Goal: Transaction & Acquisition: Purchase product/service

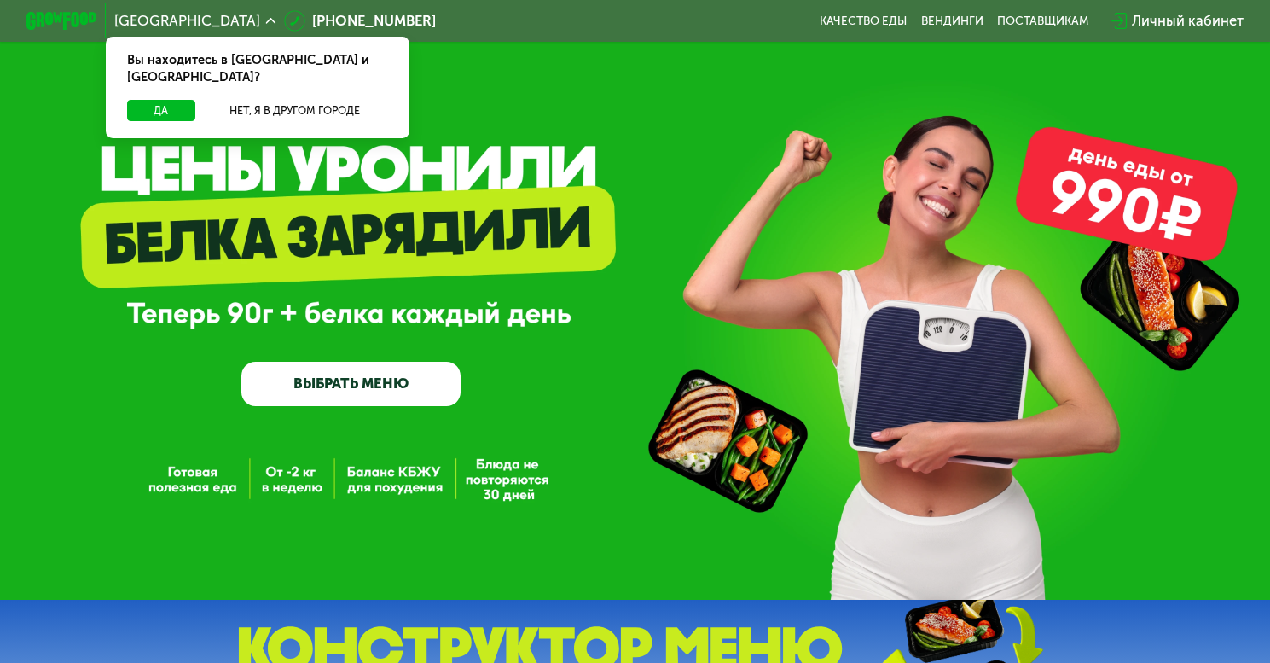
click at [372, 386] on link "ВЫБРАТЬ МЕНЮ" at bounding box center [350, 384] width 219 height 44
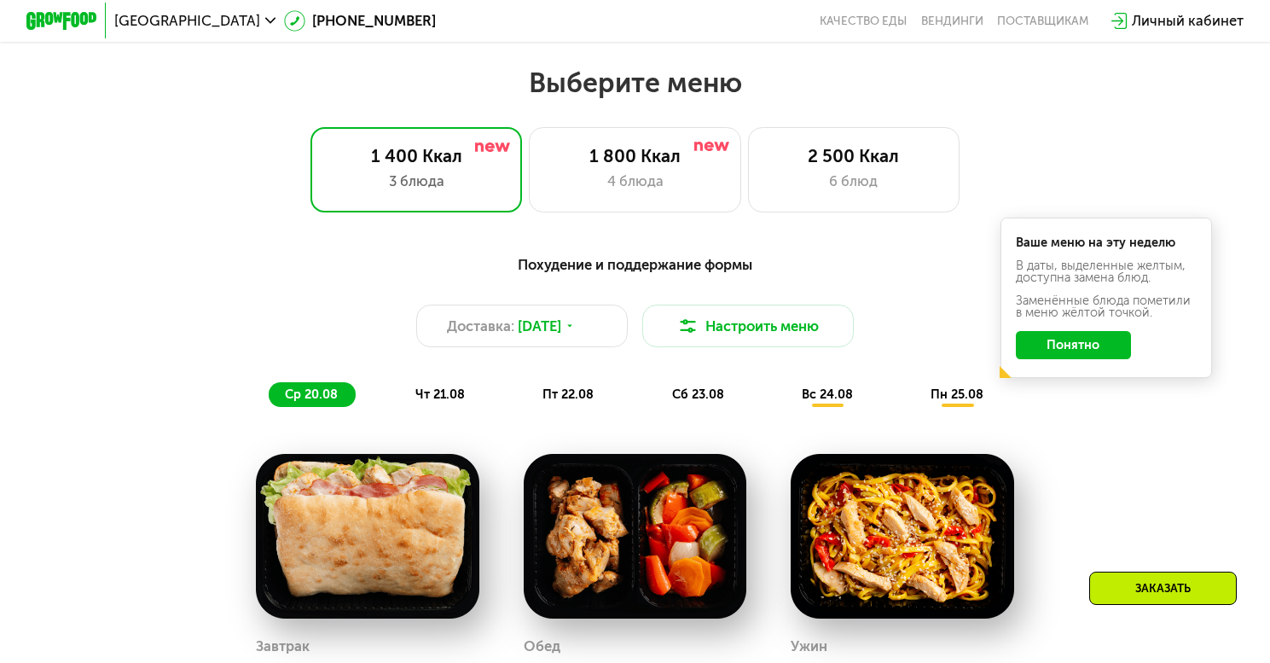
scroll to position [754, 0]
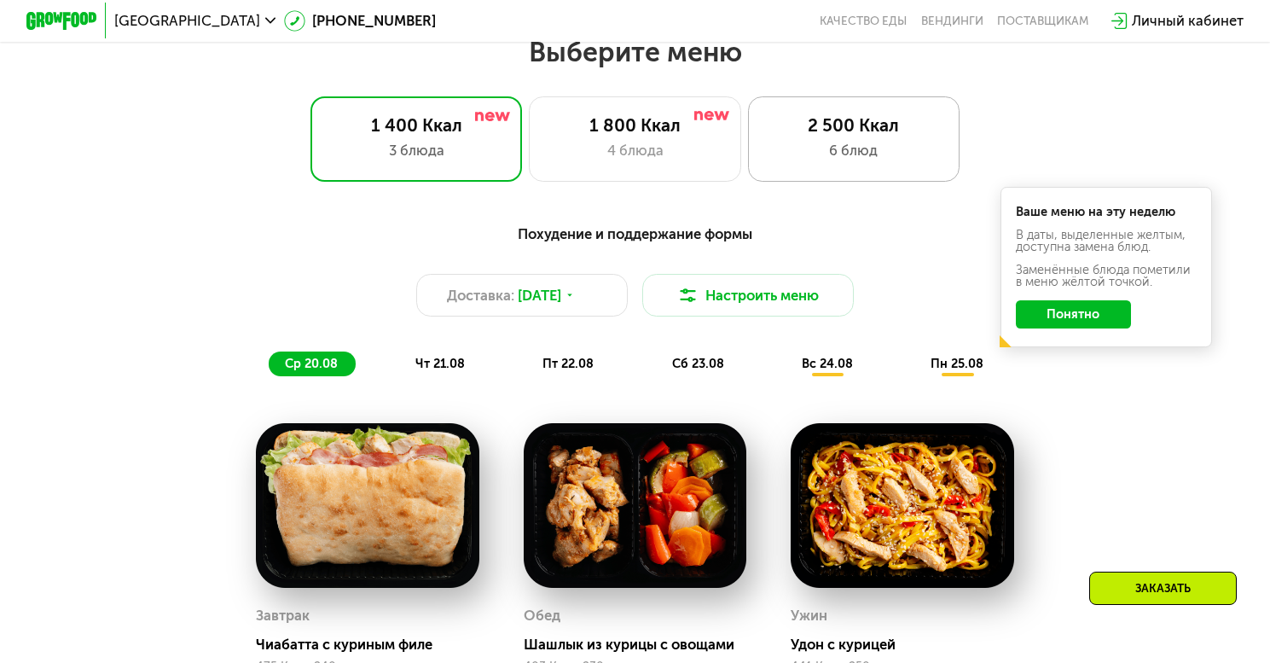
click at [895, 161] on div "6 блюд" at bounding box center [854, 150] width 175 height 21
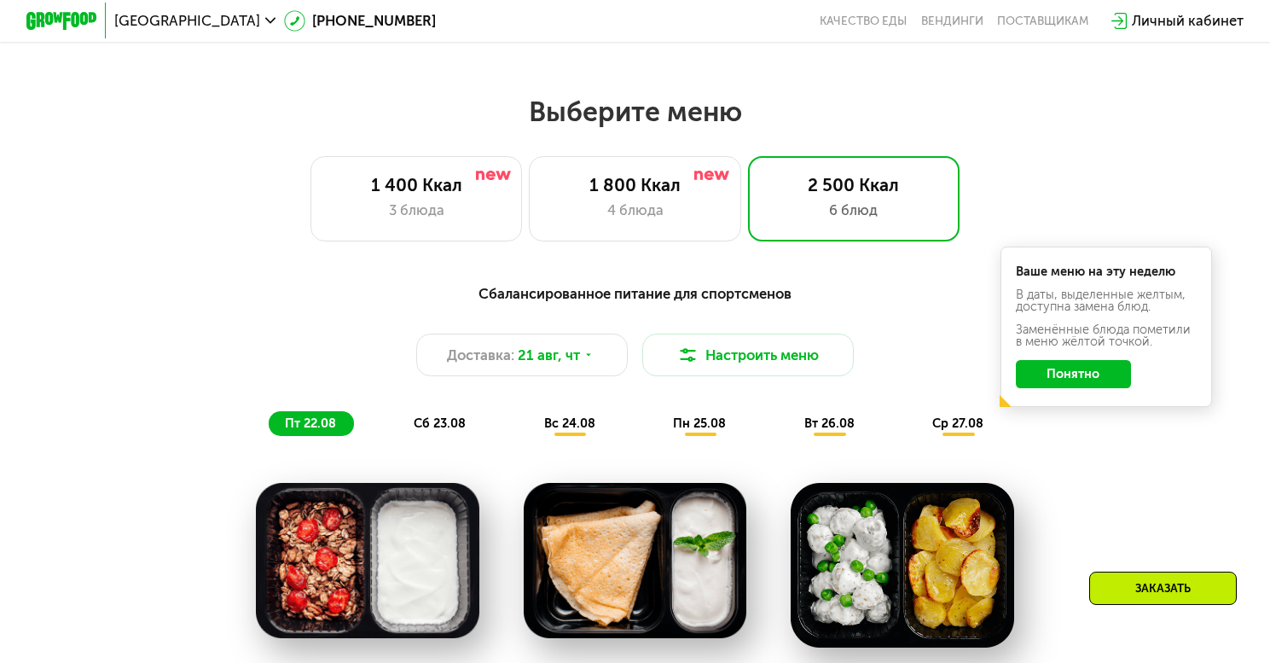
scroll to position [696, 0]
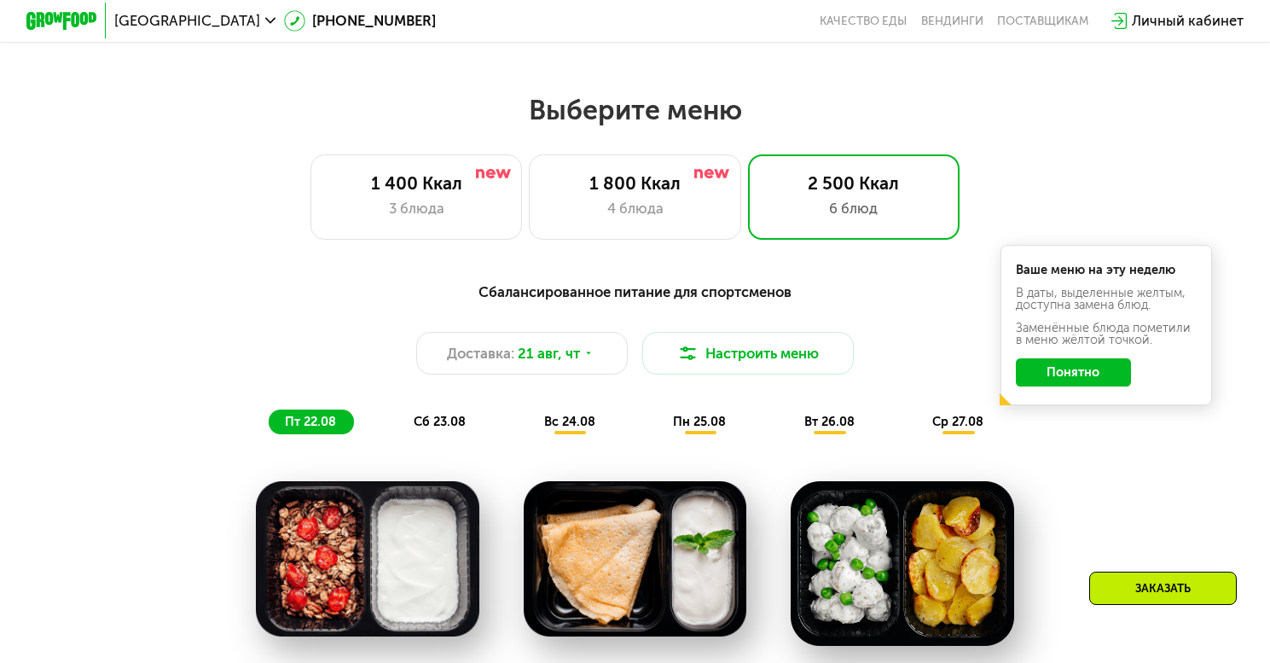
click at [1076, 380] on button "Понятно" at bounding box center [1073, 372] width 114 height 28
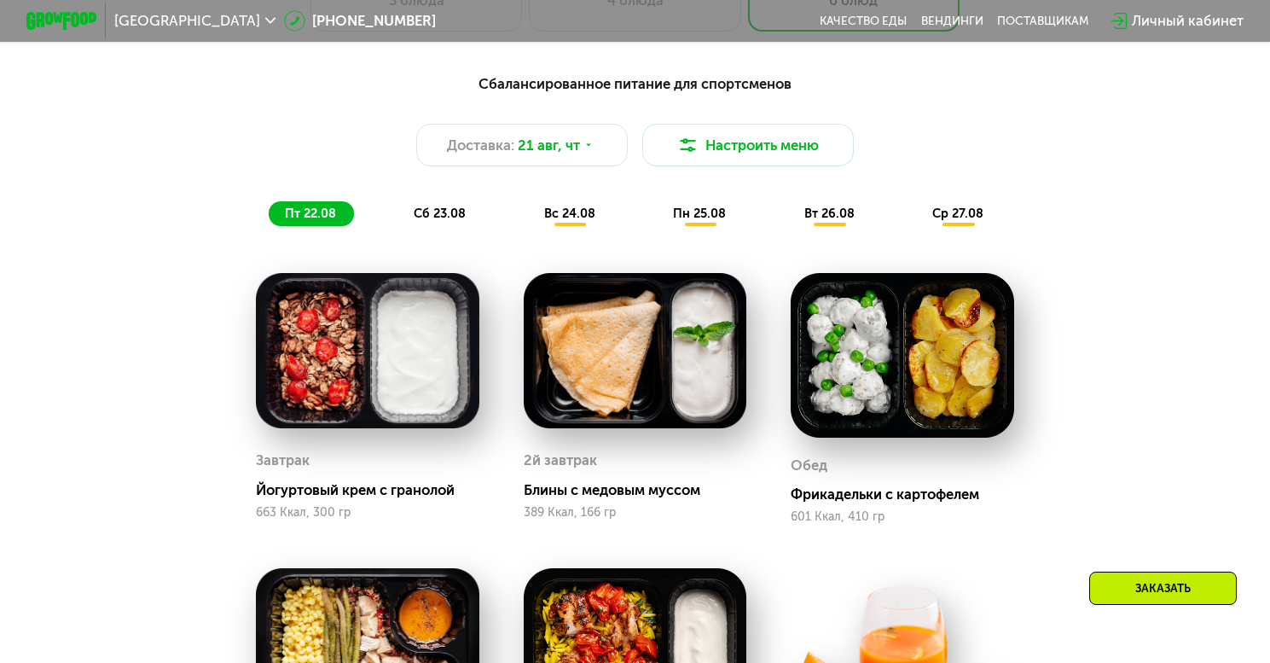
scroll to position [459, 0]
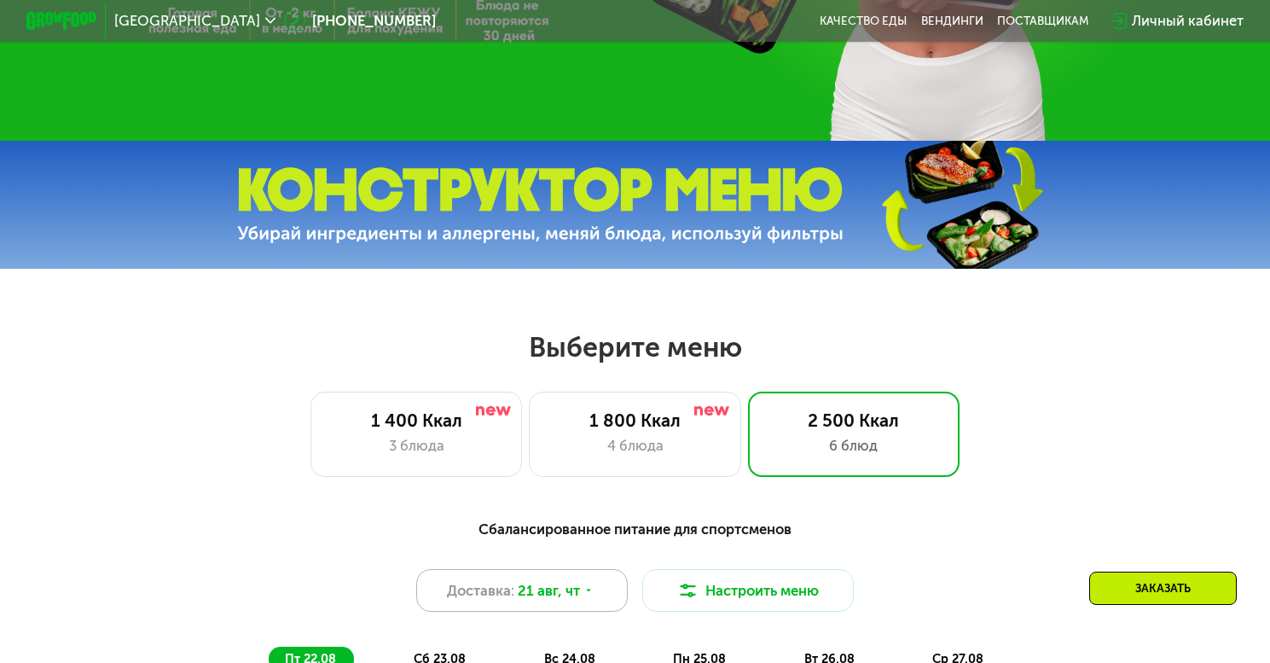
click at [559, 601] on span "21 авг, чт" at bounding box center [549, 590] width 62 height 21
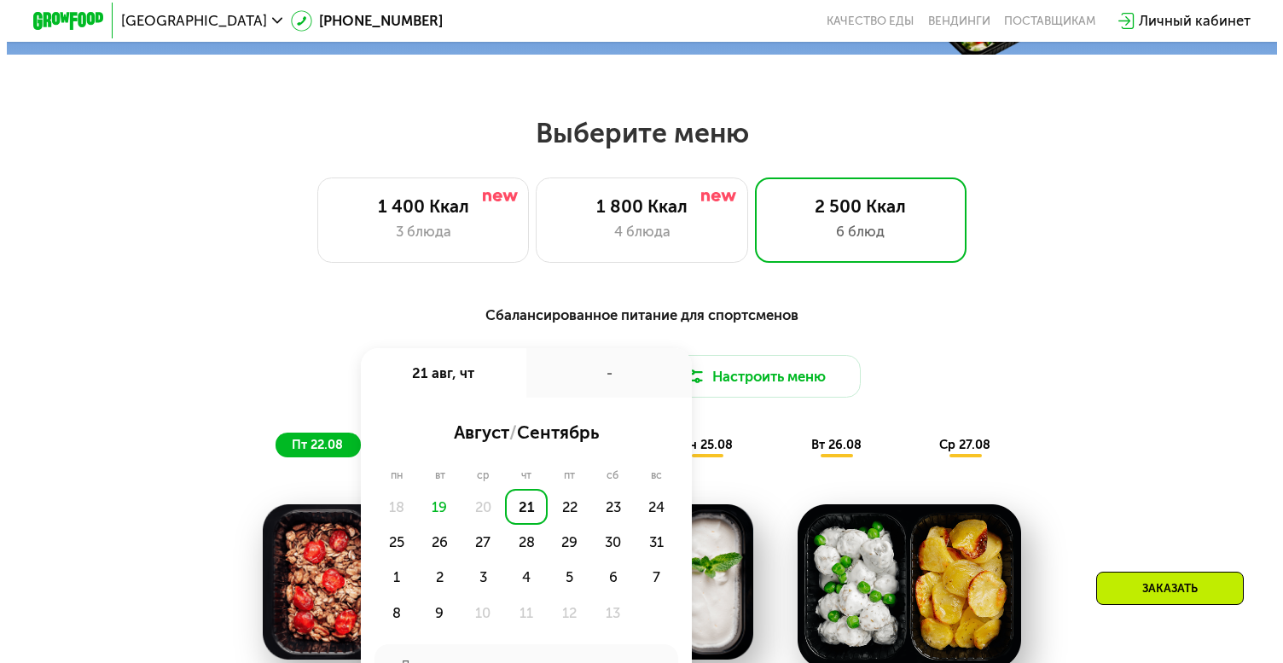
scroll to position [676, 0]
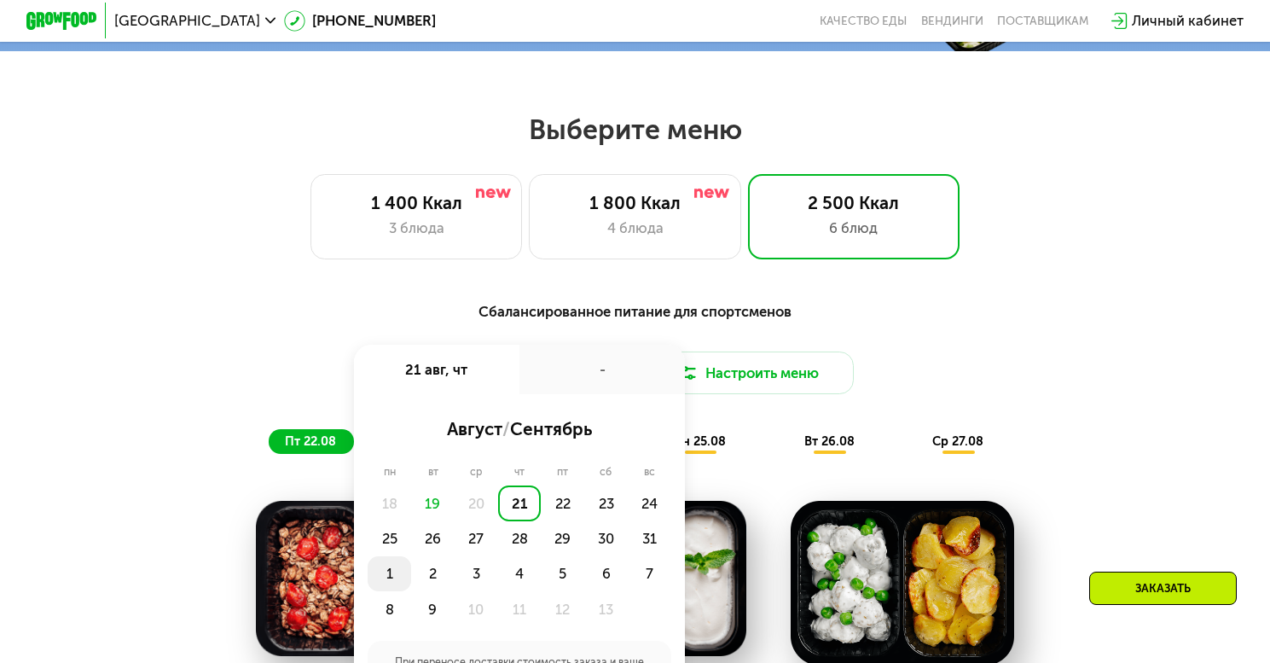
click at [411, 588] on div "1" at bounding box center [433, 573] width 44 height 35
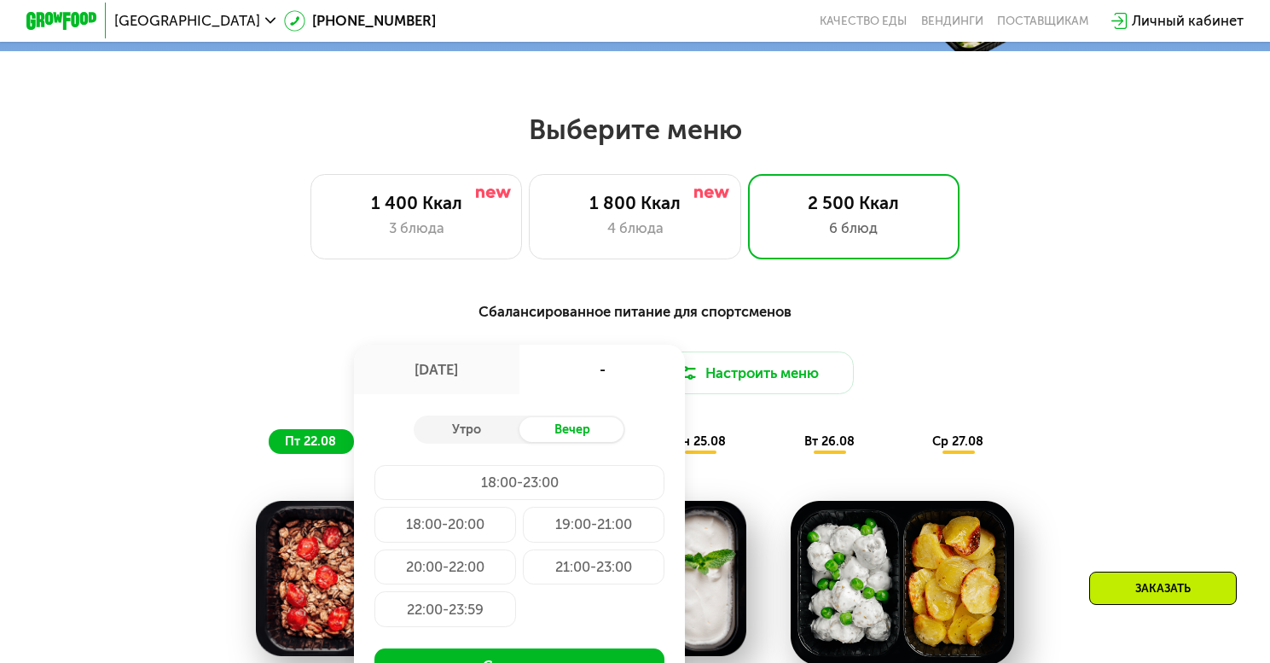
click at [515, 549] on div "19:00-21:00" at bounding box center [444, 566] width 141 height 35
click at [479, 442] on div "Утро" at bounding box center [467, 429] width 106 height 25
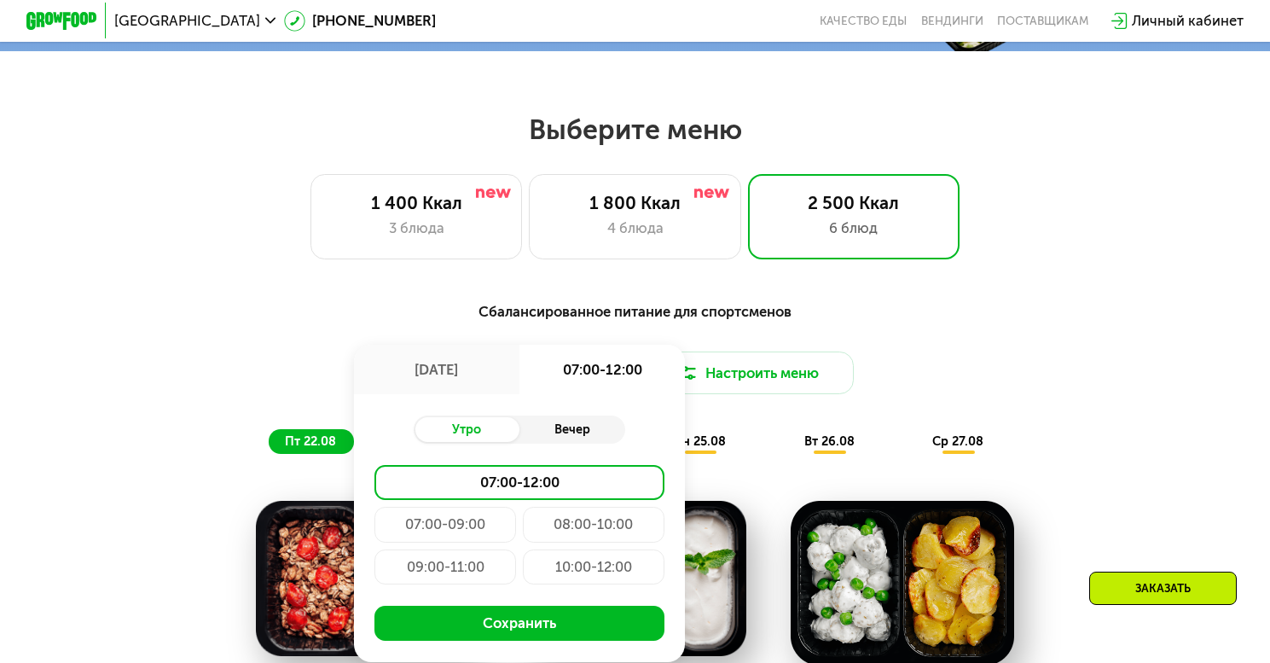
click at [586, 442] on div "Вечер" at bounding box center [572, 429] width 106 height 25
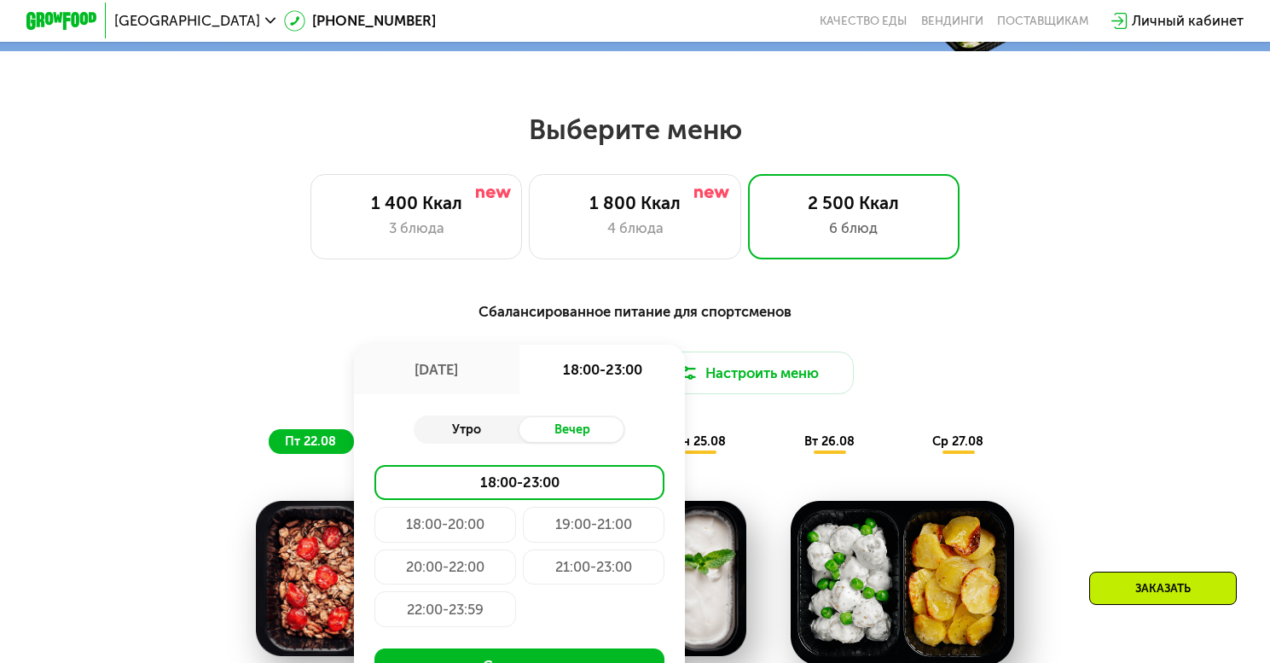
click at [465, 431] on div "Утро" at bounding box center [467, 429] width 106 height 25
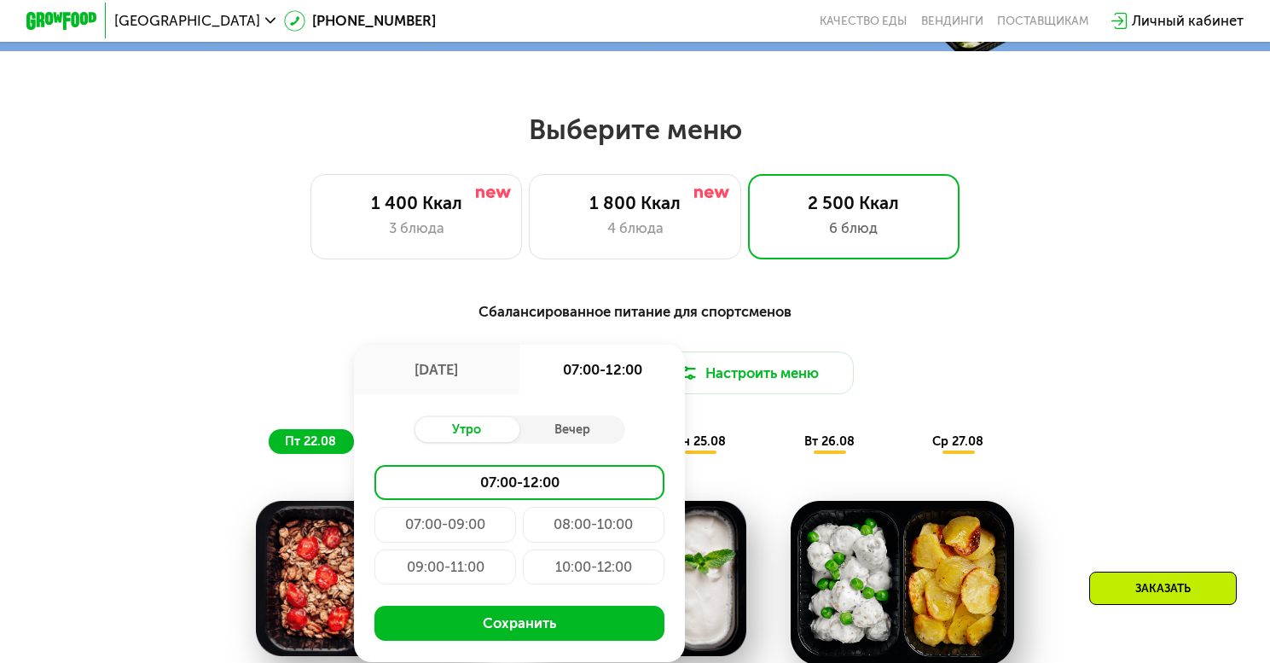
click at [566, 578] on div "10:00-12:00" at bounding box center [593, 566] width 141 height 35
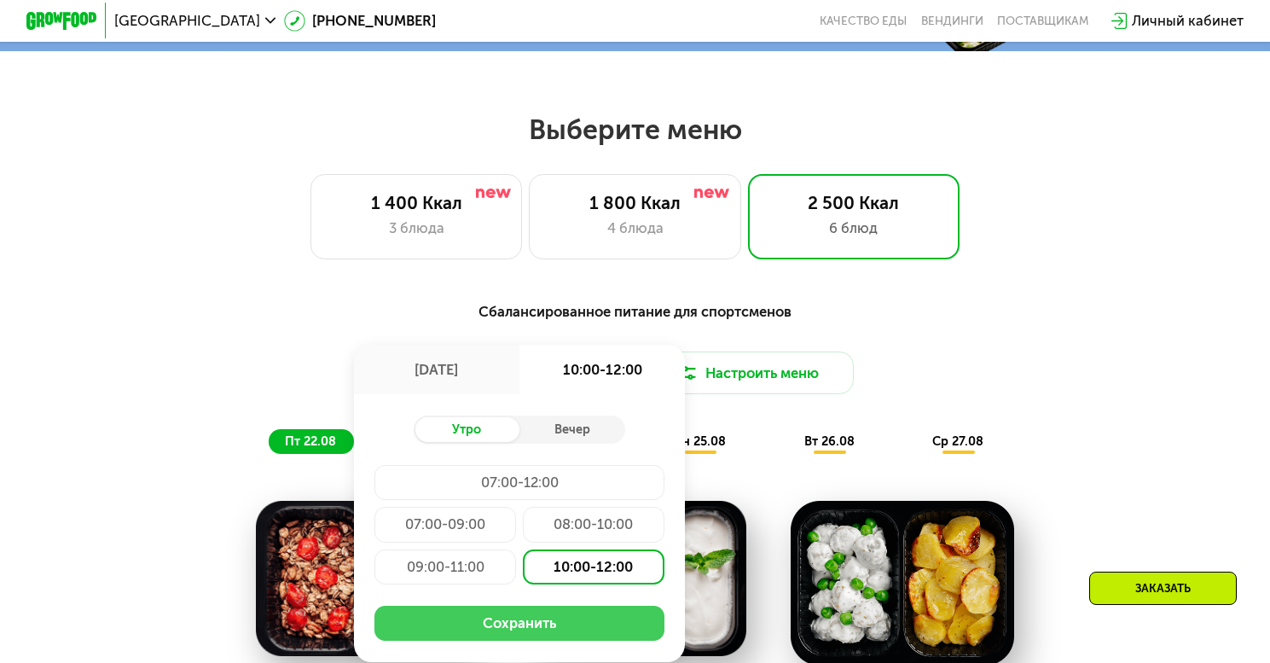
click at [533, 635] on button "Сохранить" at bounding box center [518, 623] width 289 height 35
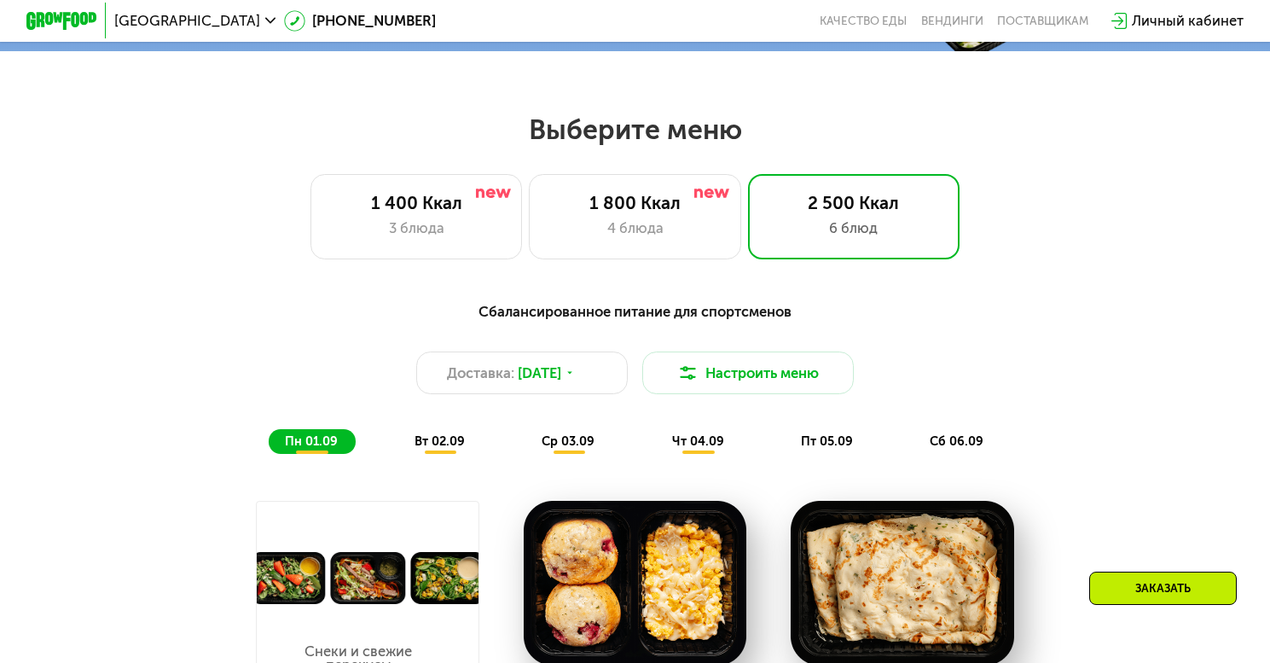
click at [749, 385] on button "Настроить меню" at bounding box center [748, 372] width 212 height 43
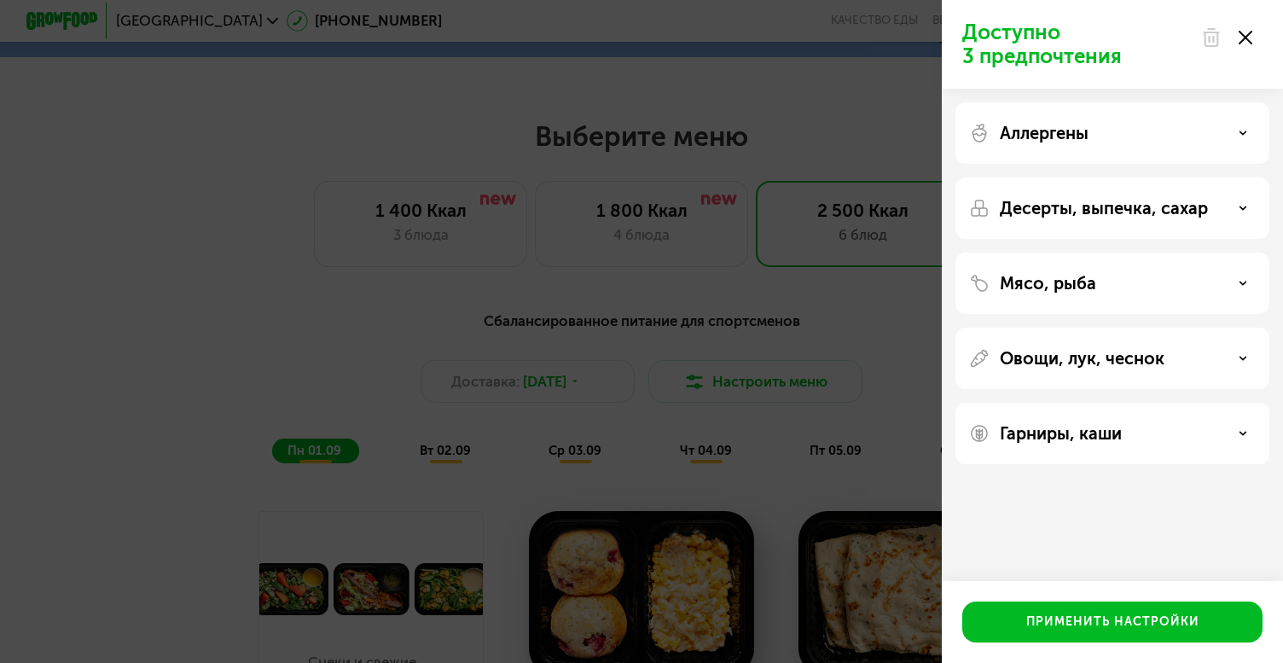
click at [1128, 135] on div "Аллергены" at bounding box center [1112, 133] width 287 height 20
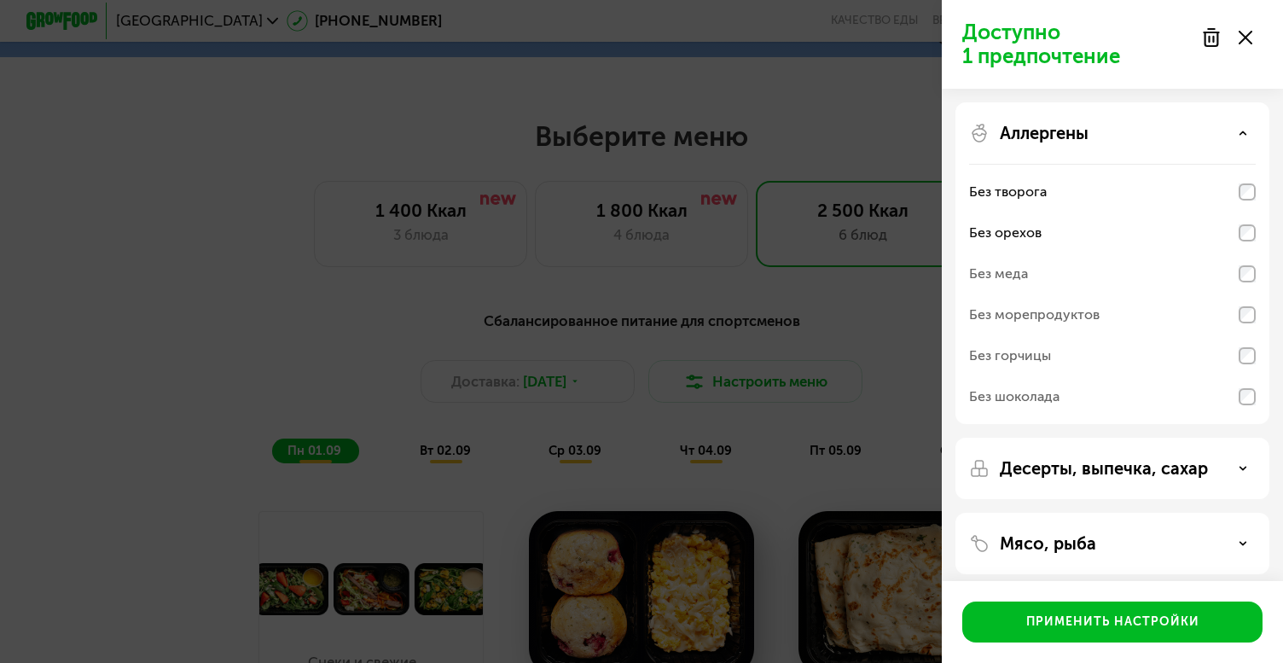
click at [1185, 463] on p "Десерты, выпечка, сахар" at bounding box center [1104, 468] width 208 height 20
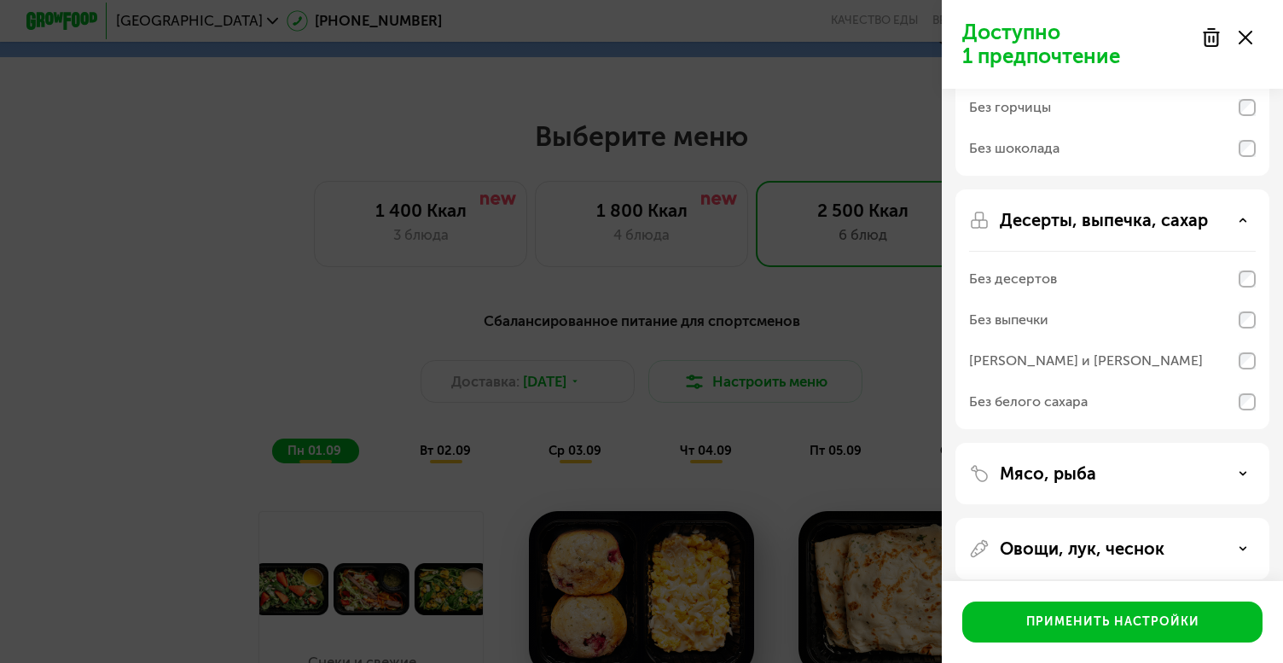
scroll to position [339, 0]
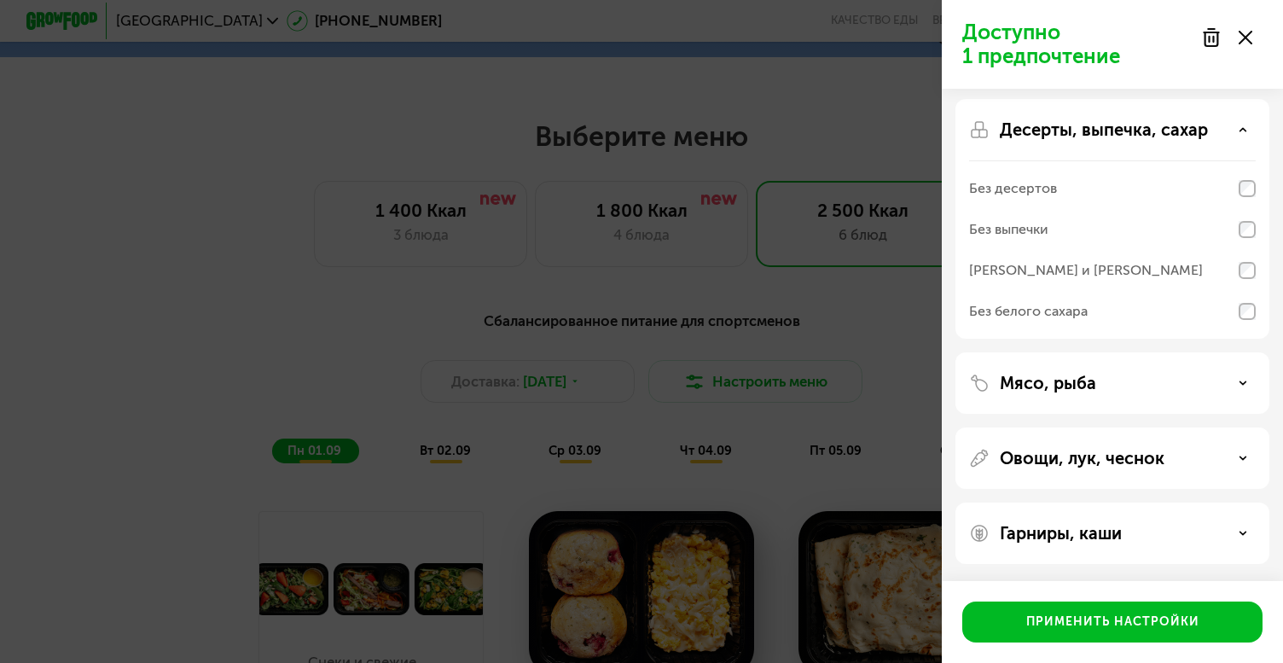
click at [1180, 376] on div "Мясо, рыба" at bounding box center [1112, 383] width 287 height 20
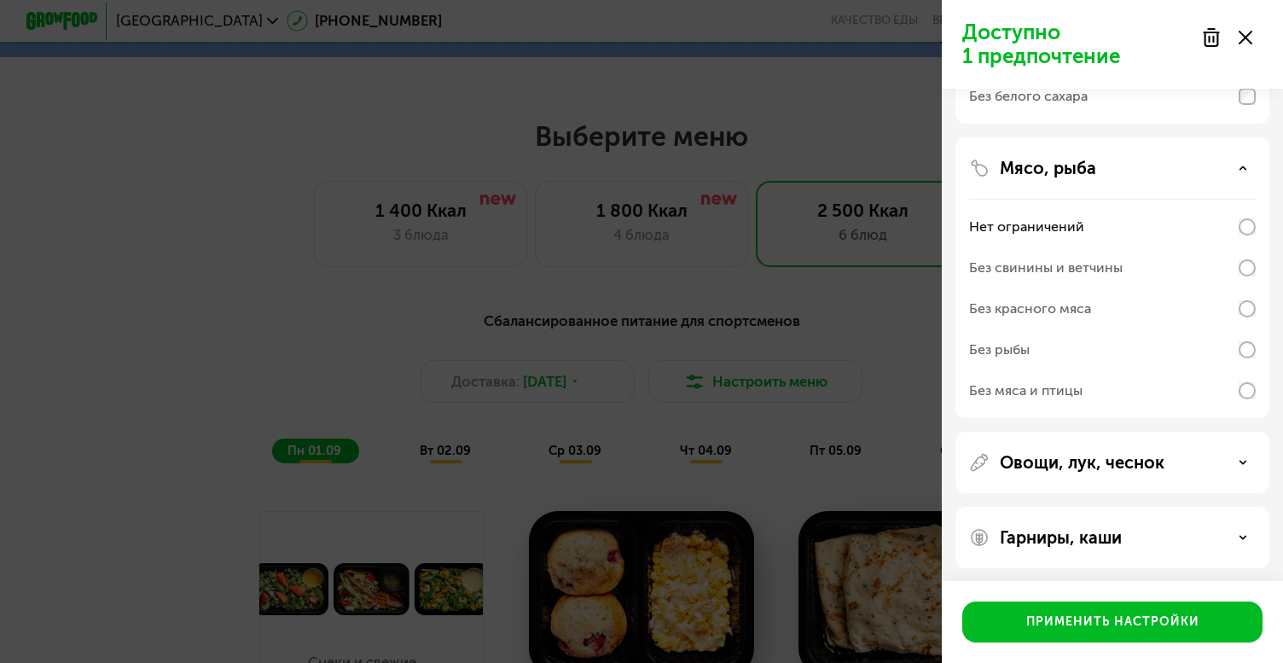
scroll to position [558, 0]
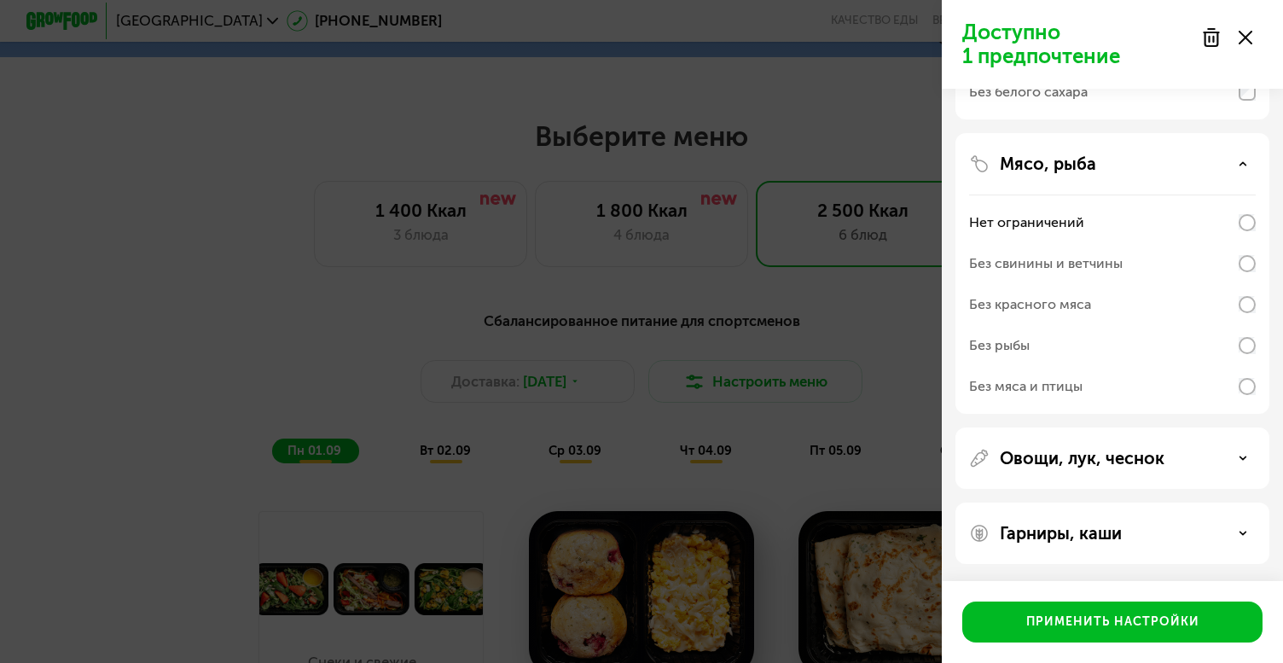
click at [1063, 461] on p "Овощи, лук, чеснок" at bounding box center [1082, 458] width 165 height 20
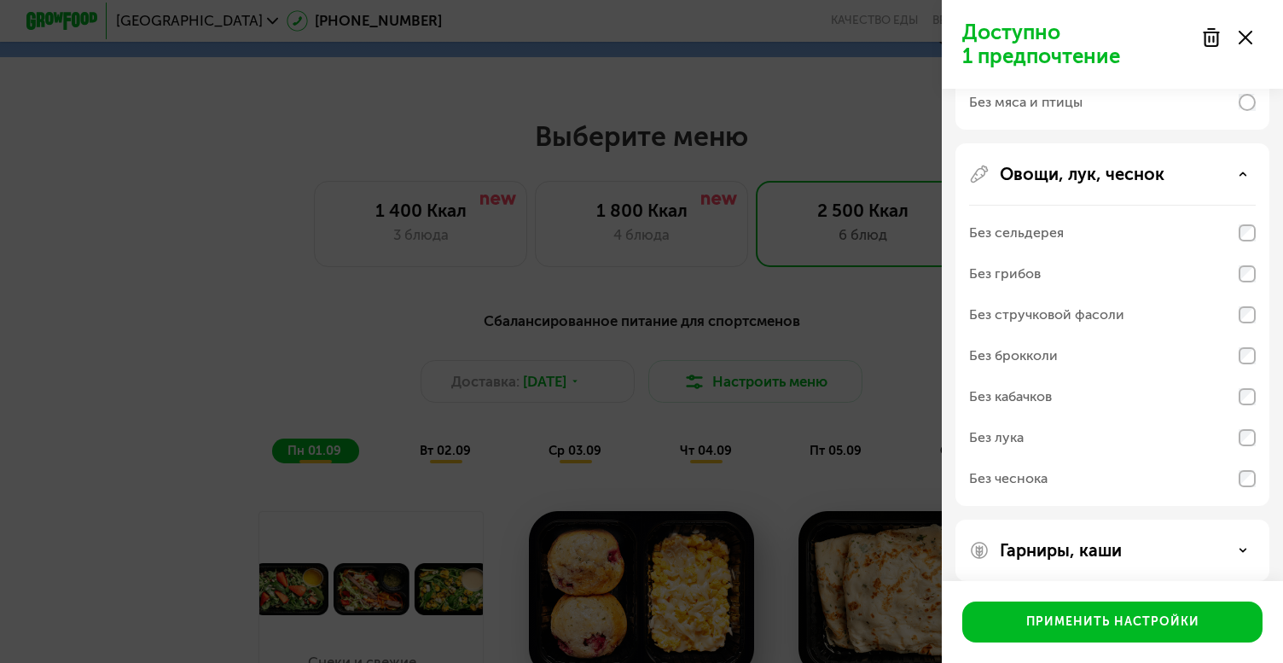
scroll to position [859, 0]
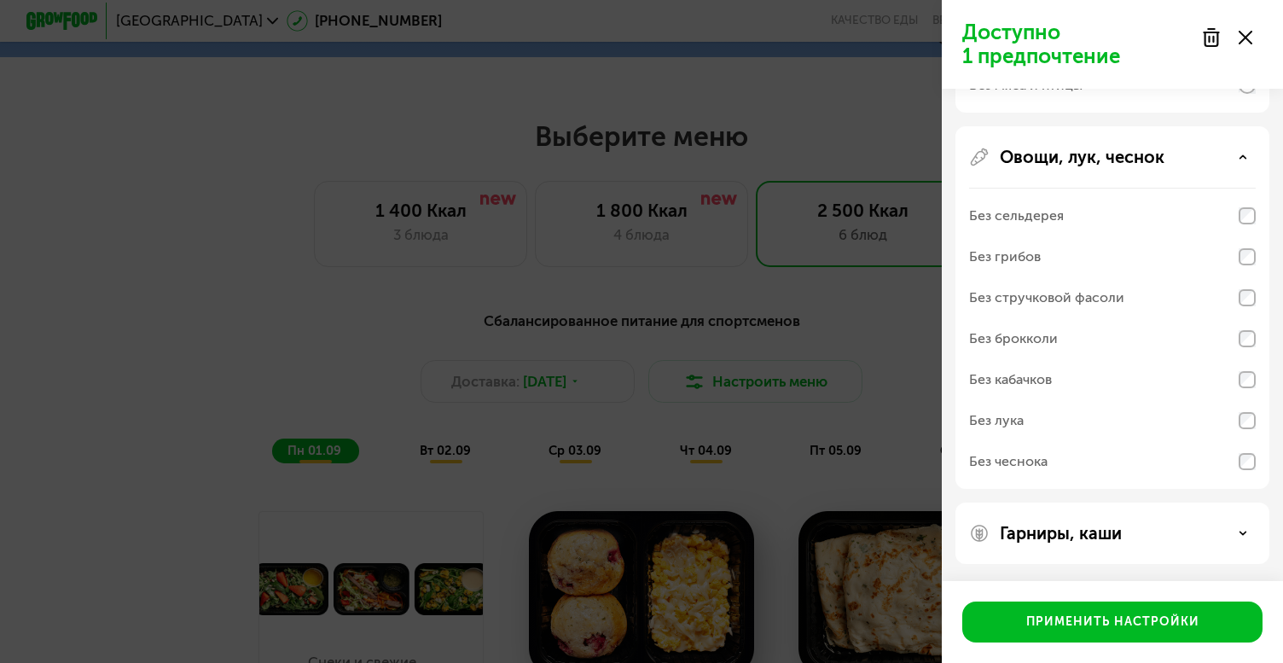
click at [1037, 527] on p "Гарниры, каши" at bounding box center [1061, 533] width 122 height 20
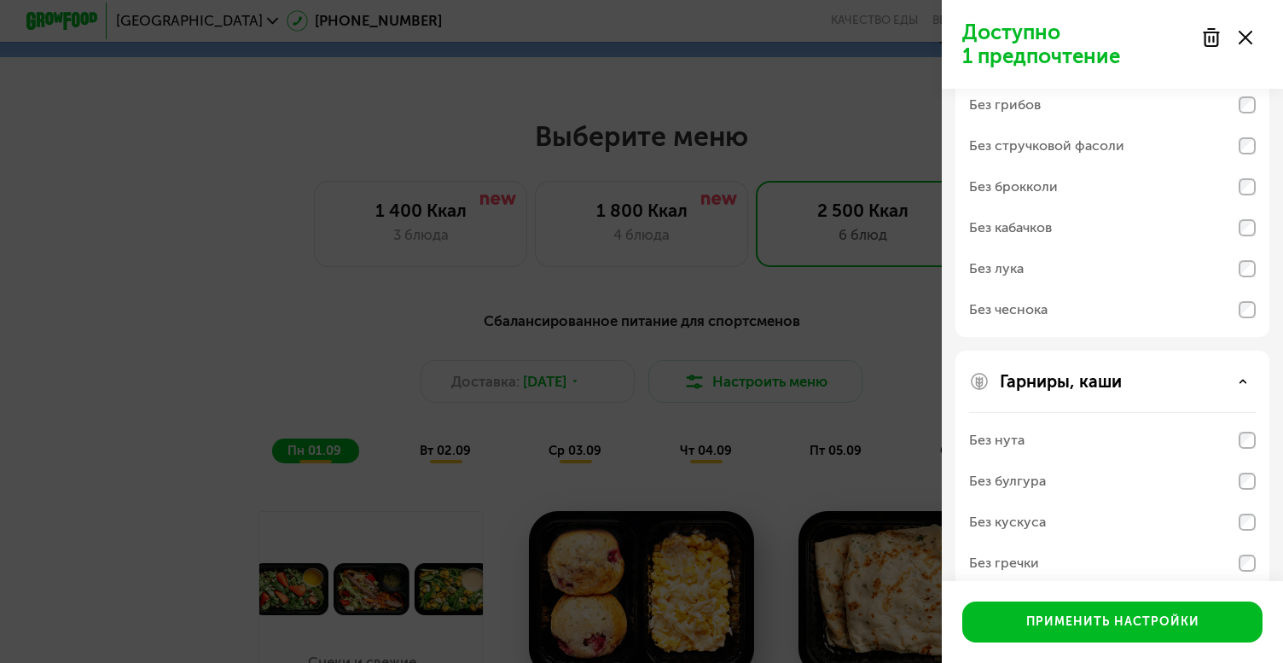
scroll to position [1078, 0]
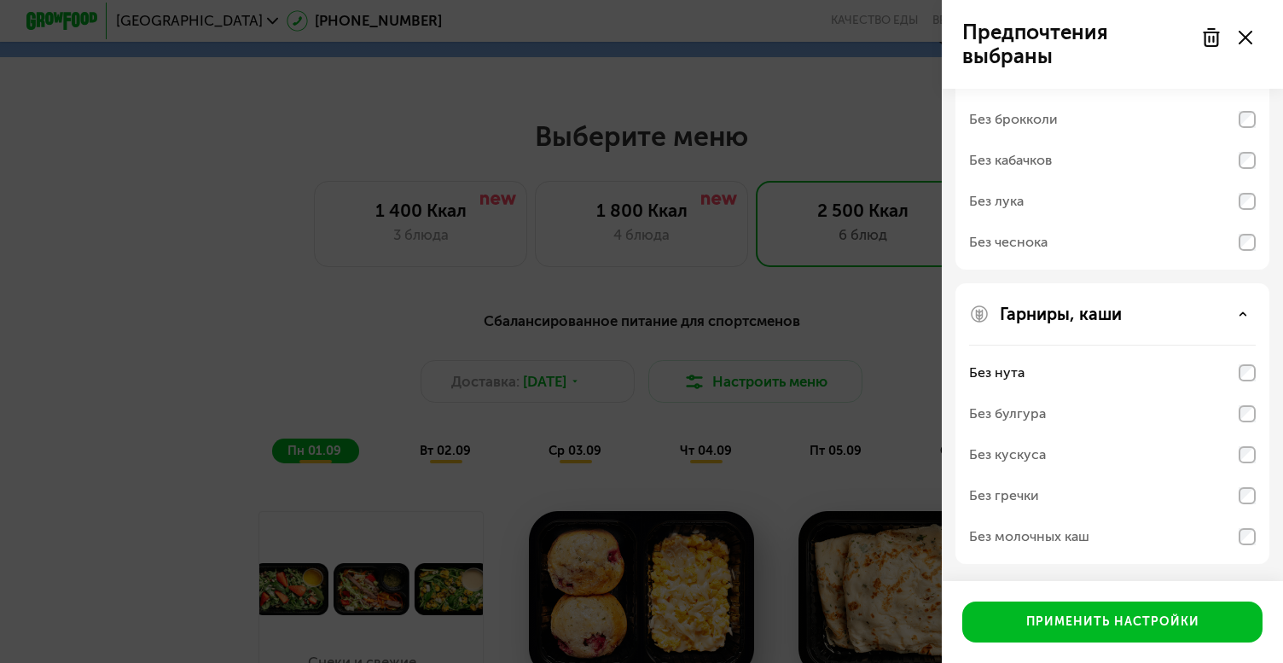
click at [1167, 415] on div "Без булгура" at bounding box center [1112, 413] width 287 height 41
click at [1244, 403] on div "Без булгура" at bounding box center [1112, 413] width 287 height 41
click at [1245, 402] on div "Без булгура" at bounding box center [1112, 413] width 287 height 41
click at [1245, 473] on div "Без кускуса" at bounding box center [1112, 454] width 287 height 41
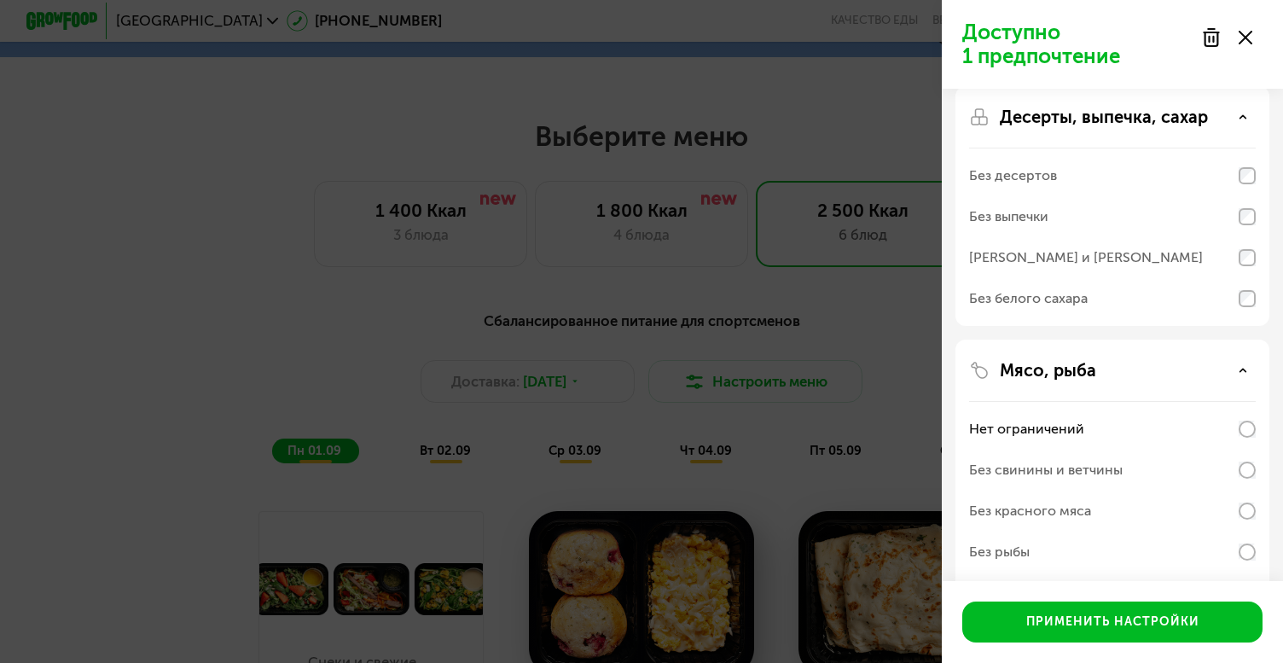
scroll to position [624, 0]
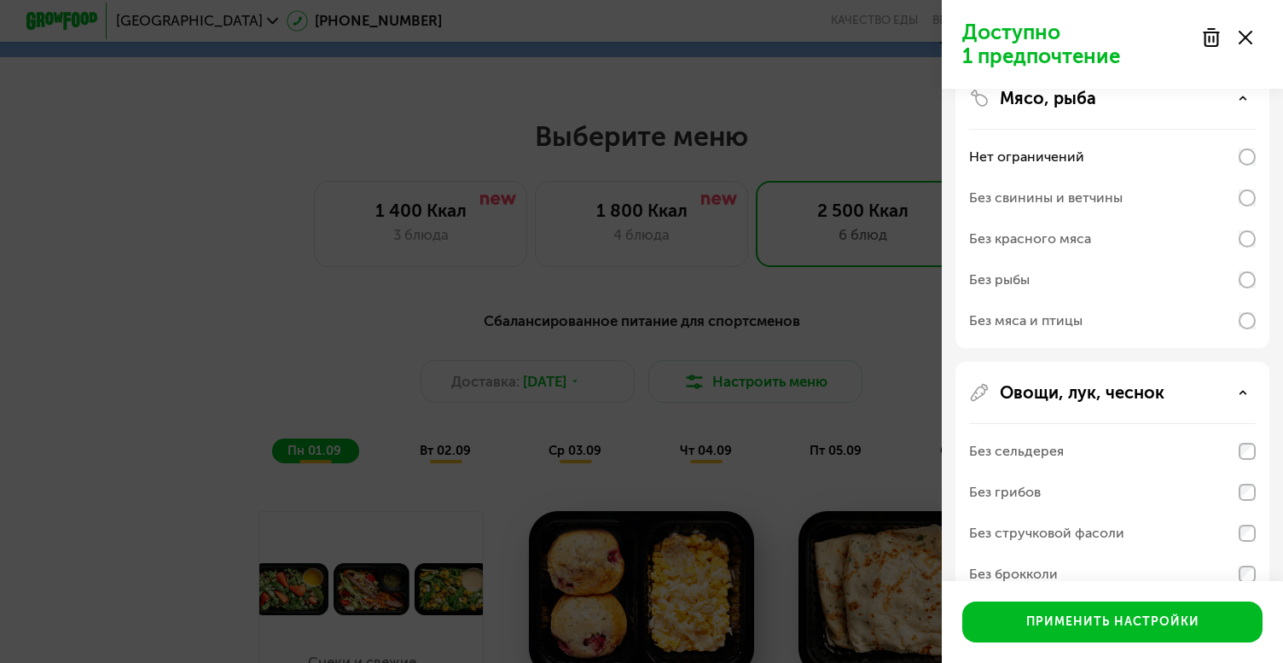
click at [1243, 101] on icon at bounding box center [1243, 98] width 9 height 9
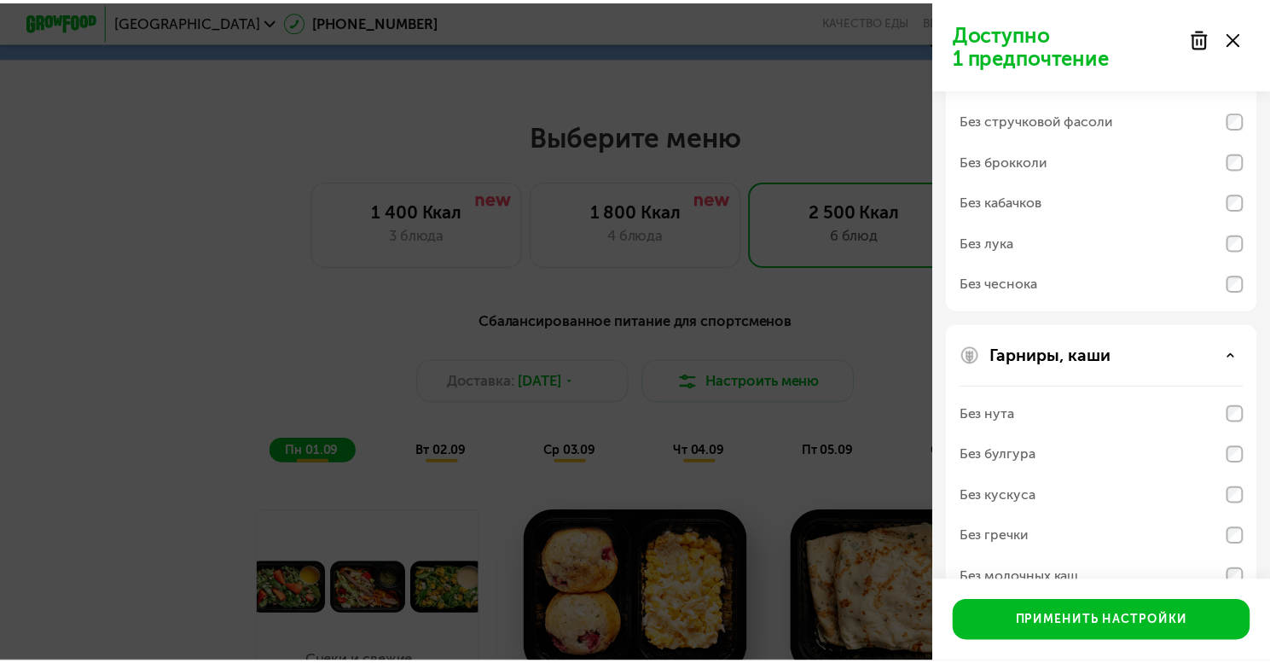
scroll to position [859, 0]
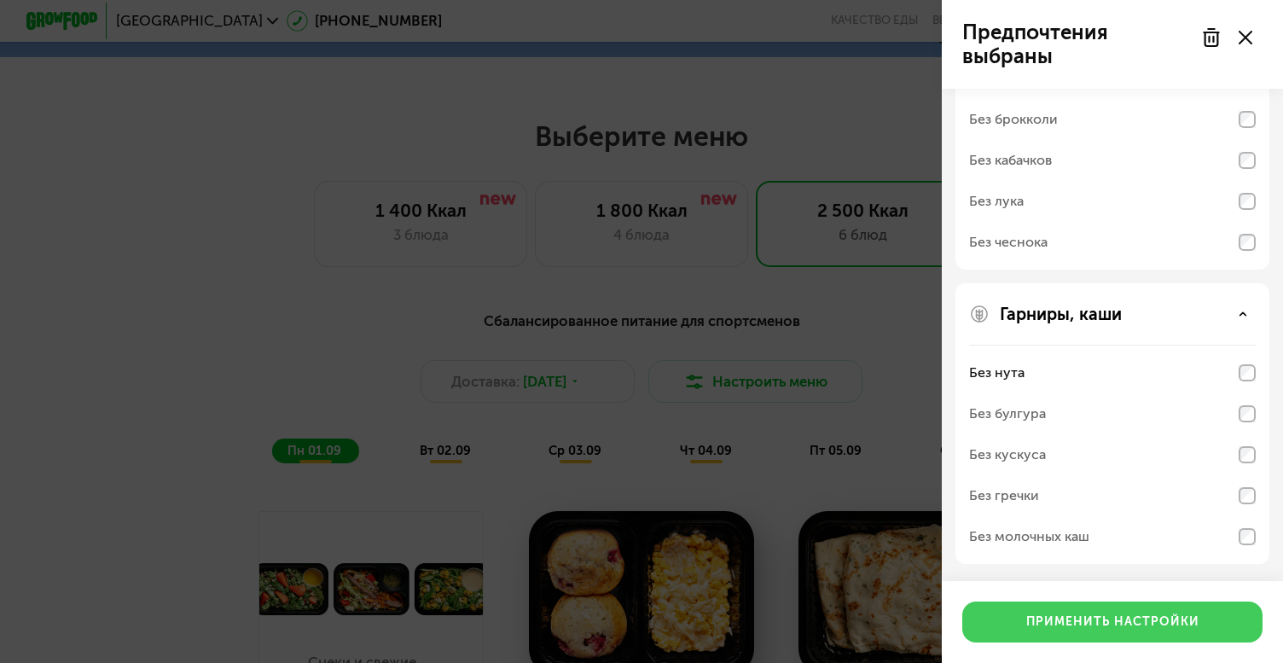
click at [1129, 613] on div "Применить настройки" at bounding box center [1112, 621] width 173 height 17
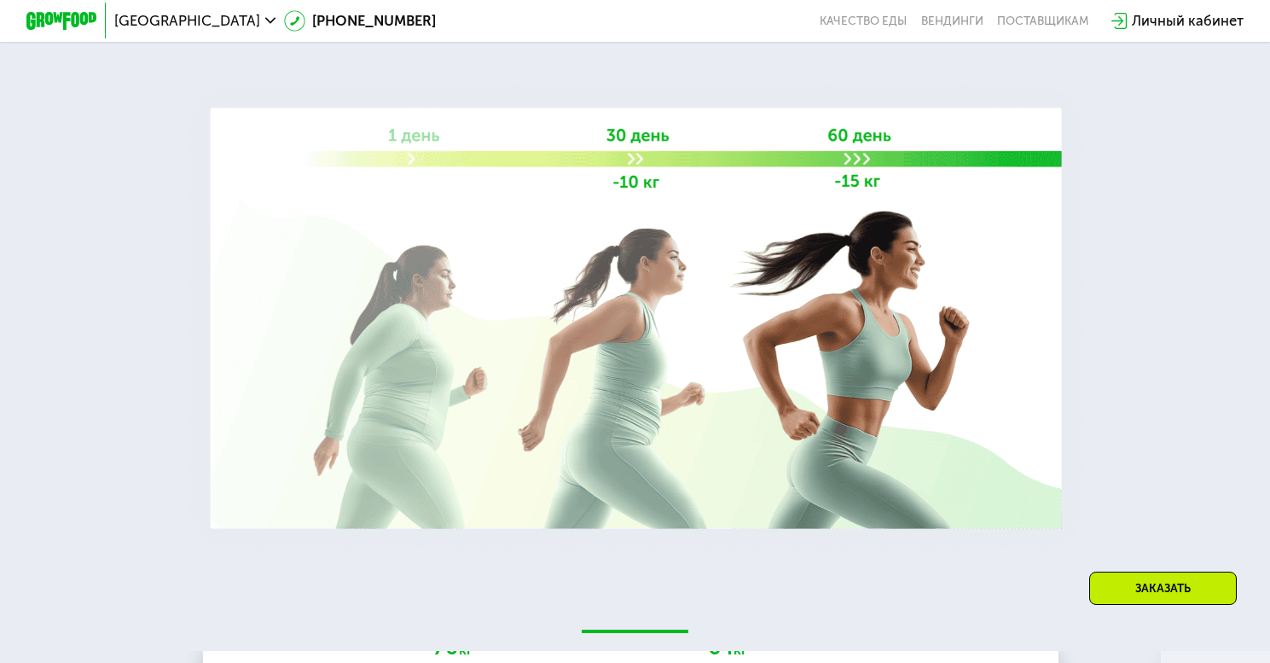
scroll to position [2883, 0]
